Goal: Information Seeking & Learning: Learn about a topic

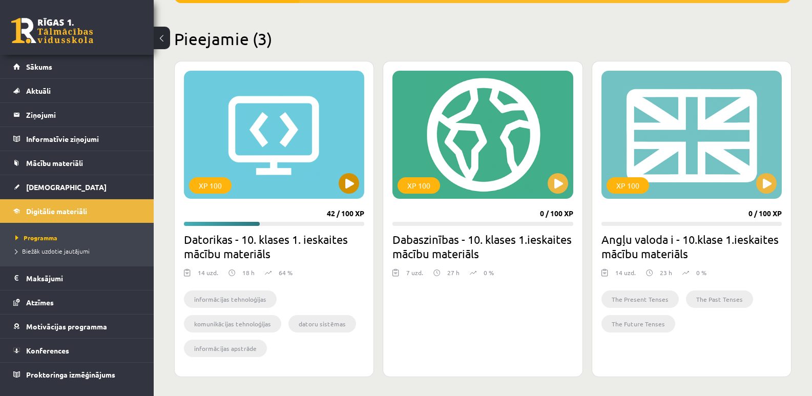
scroll to position [137, 0]
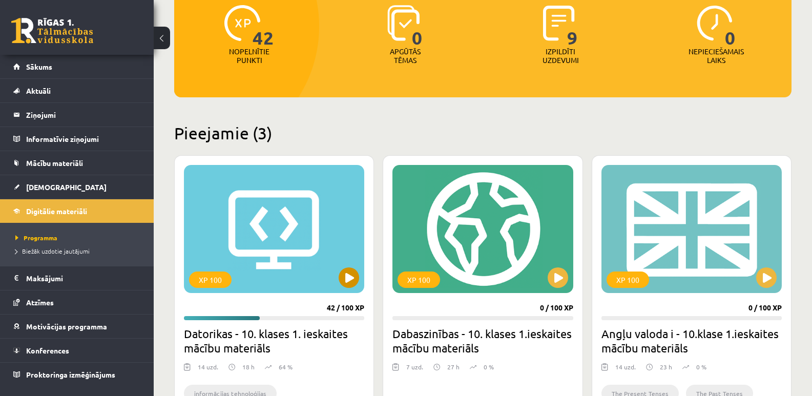
click at [319, 251] on div "XP 100" at bounding box center [274, 229] width 180 height 128
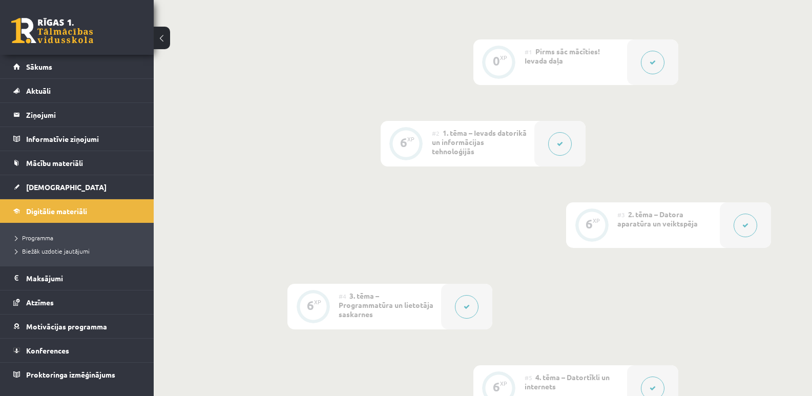
scroll to position [256, 0]
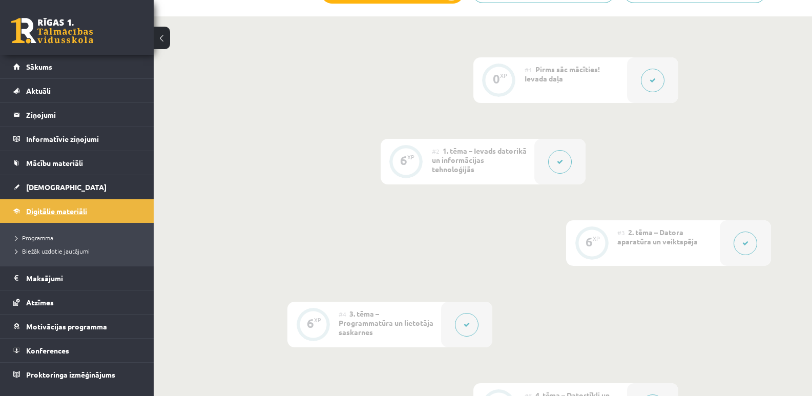
click at [81, 210] on span "Digitālie materiāli" at bounding box center [56, 211] width 61 height 9
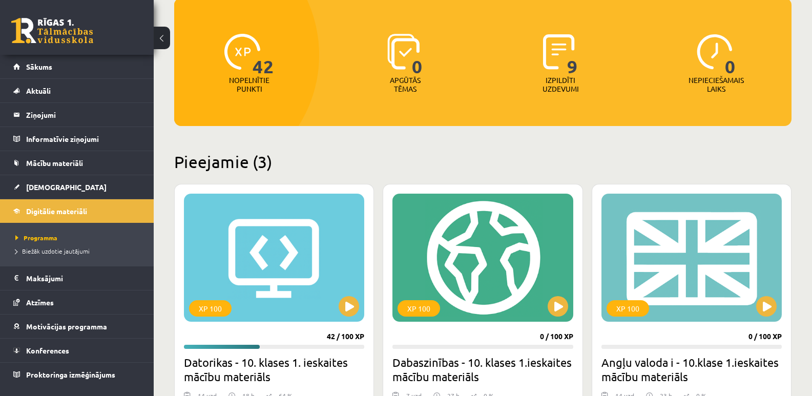
scroll to position [291, 0]
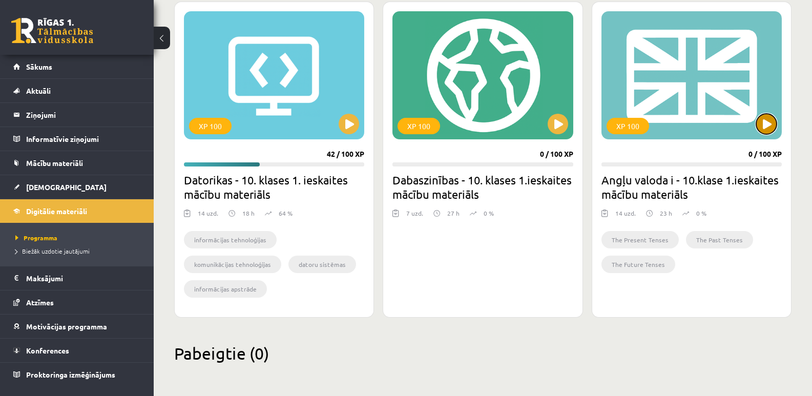
click at [768, 124] on button at bounding box center [766, 124] width 21 height 21
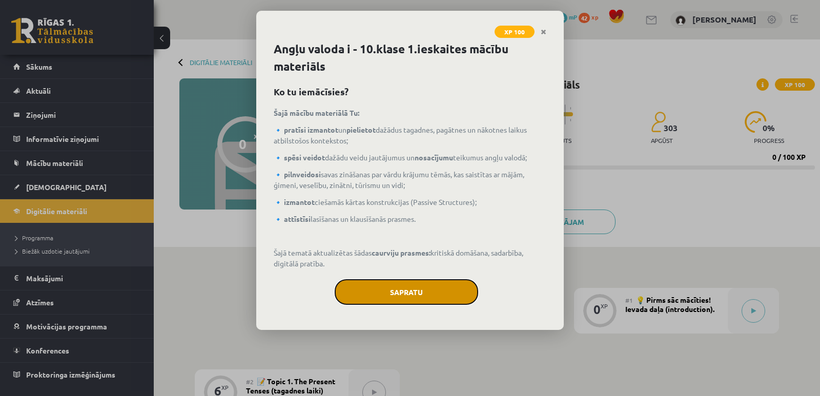
click at [417, 295] on button "Sapratu" at bounding box center [407, 292] width 144 height 26
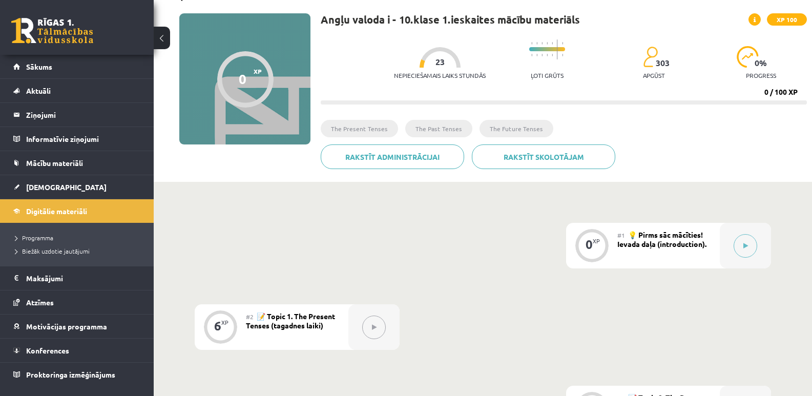
scroll to position [154, 0]
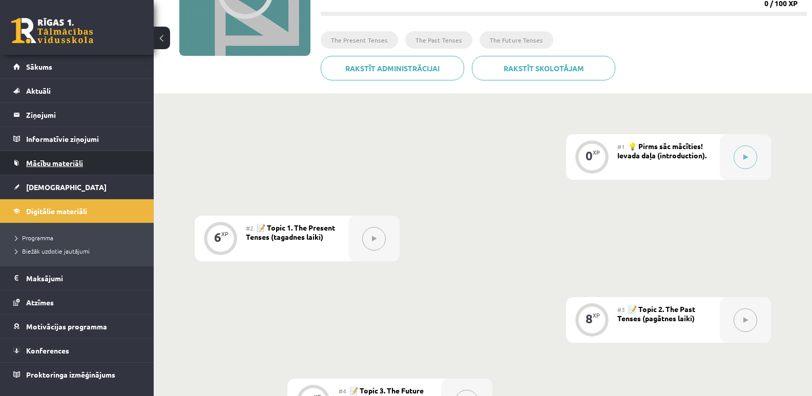
click at [57, 163] on span "Mācību materiāli" at bounding box center [54, 162] width 57 height 9
